Goal: Information Seeking & Learning: Learn about a topic

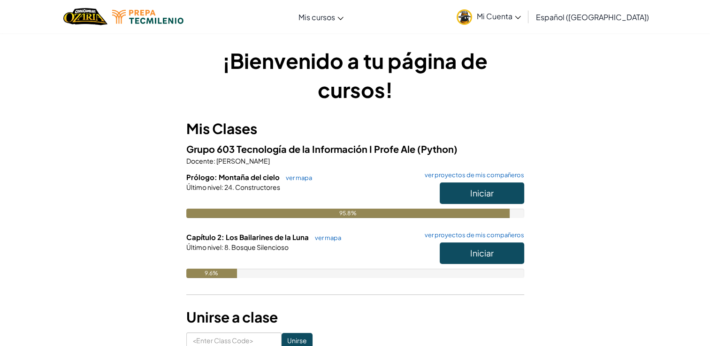
scroll to position [0, 0]
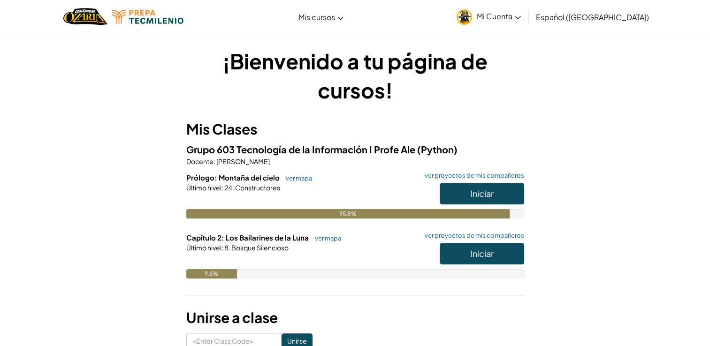
click at [326, 115] on div "¡Bienvenido a tu página de cursos! Mis Clases Grupo 603 Tecnología de la Inform…" at bounding box center [355, 197] width 338 height 303
click at [504, 254] on button "Iniciar" at bounding box center [481, 254] width 84 height 22
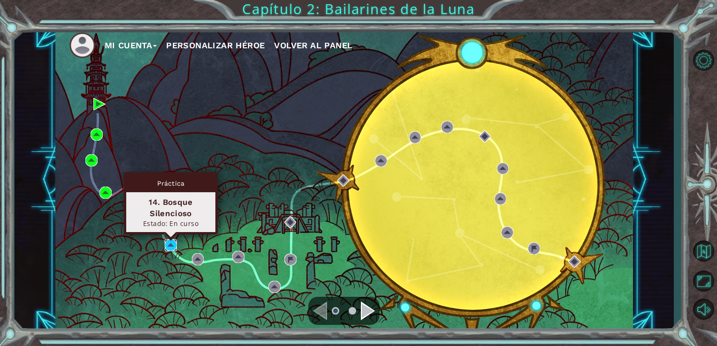
click at [167, 243] on img at bounding box center [171, 245] width 12 height 12
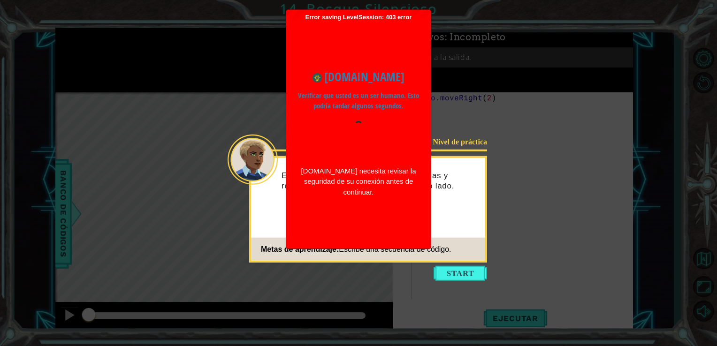
click at [407, 251] on span "Escribe una secuencia de código." at bounding box center [395, 249] width 112 height 8
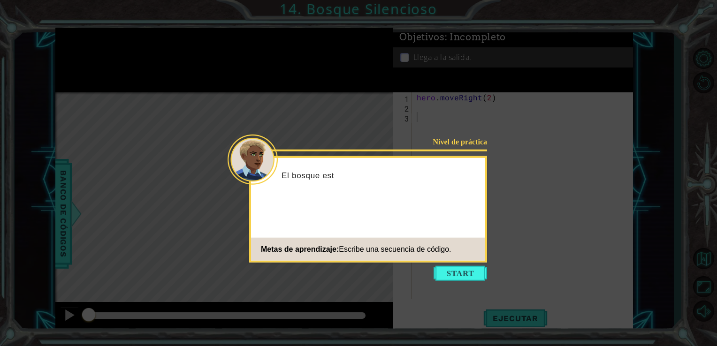
click at [472, 265] on icon at bounding box center [358, 173] width 717 height 346
click at [469, 271] on button "Start" at bounding box center [459, 273] width 53 height 15
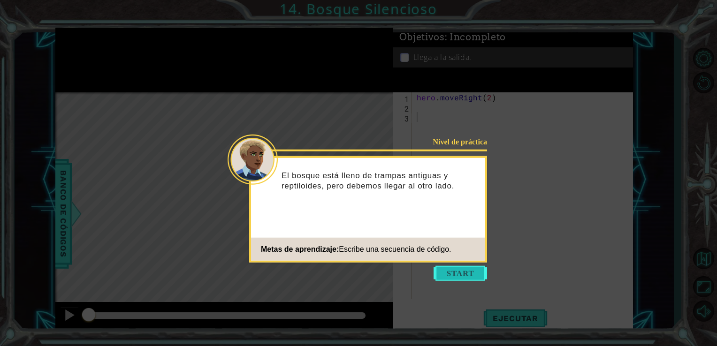
click at [451, 267] on button "Start" at bounding box center [459, 273] width 53 height 15
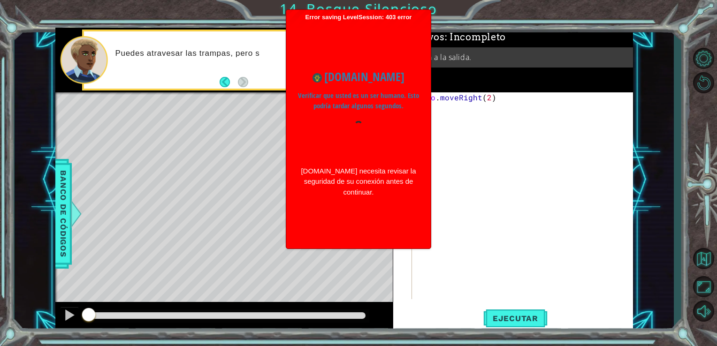
click at [456, 120] on div "hero . moveRight ( 2 )" at bounding box center [525, 205] width 221 height 227
click at [390, 106] on p "Verificar que usted es un ser humano. Esto podría tardar algunos segundos." at bounding box center [358, 101] width 121 height 21
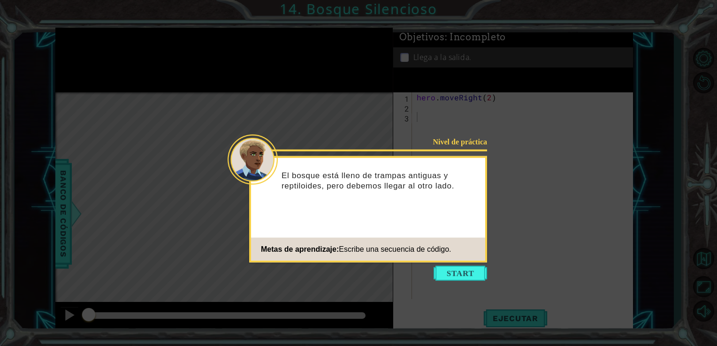
click at [284, 89] on icon at bounding box center [358, 173] width 717 height 346
click at [477, 273] on button "Start" at bounding box center [459, 273] width 53 height 15
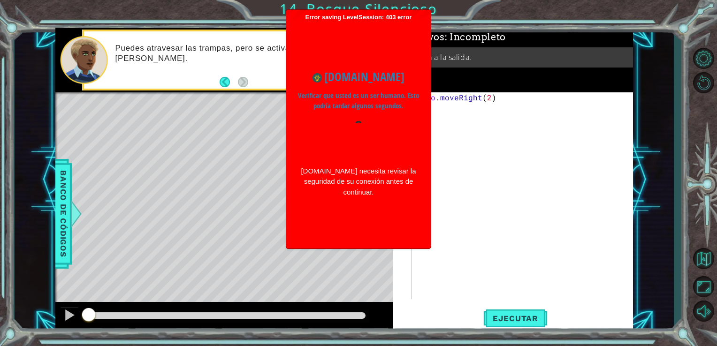
click at [445, 131] on div "hero . moveRight ( 2 )" at bounding box center [525, 205] width 221 height 227
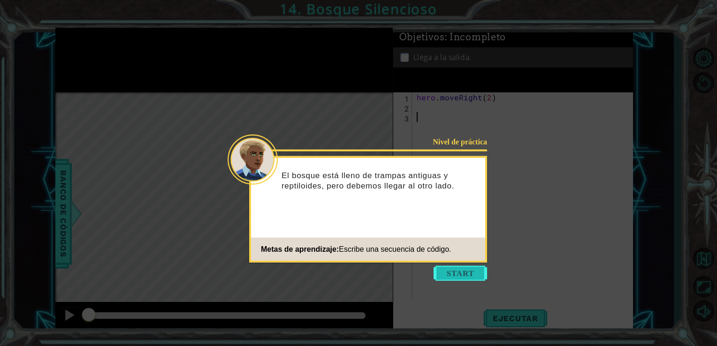
click at [449, 269] on button "Start" at bounding box center [459, 273] width 53 height 15
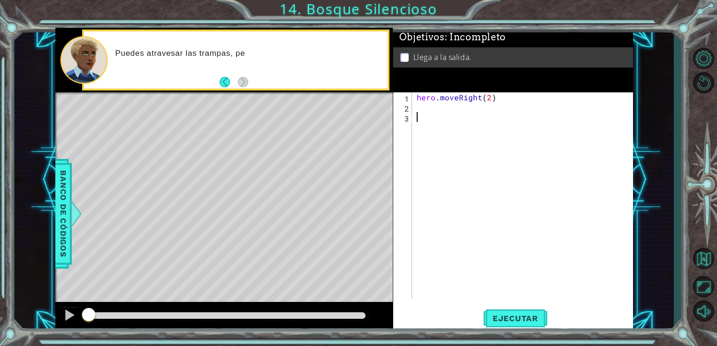
click at [421, 110] on div "hero . moveRight ( 2 )" at bounding box center [525, 205] width 221 height 227
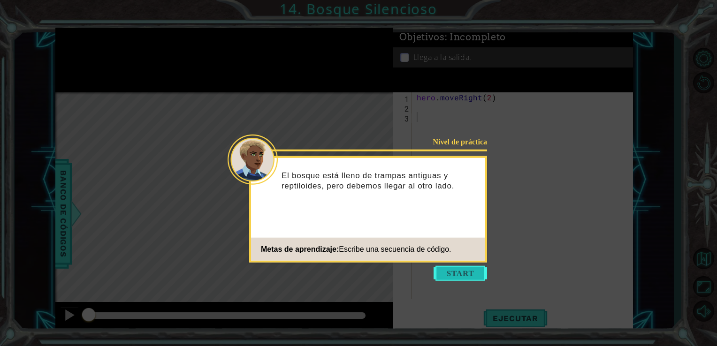
click at [472, 272] on button "Start" at bounding box center [459, 273] width 53 height 15
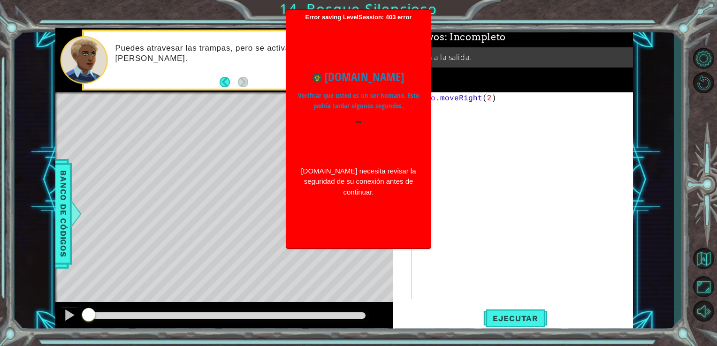
click at [450, 130] on div "hero . moveRight ( 2 )" at bounding box center [525, 205] width 221 height 227
